Goal: Transaction & Acquisition: Subscribe to service/newsletter

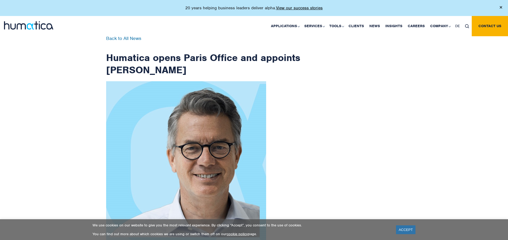
scroll to position [851, 0]
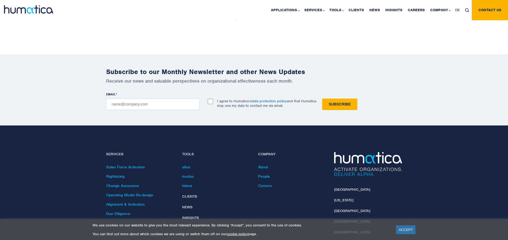
checkbox input "true"
type input "[EMAIL_ADDRESS][DOMAIN_NAME]"
click at [322, 99] on input "Subscribe" at bounding box center [339, 104] width 35 height 11
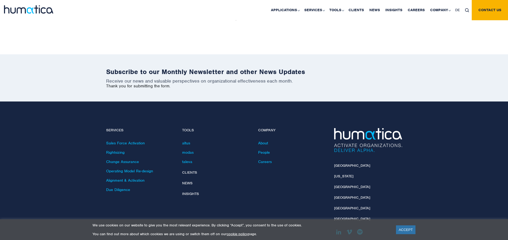
scroll to position [827, 0]
